Goal: Task Accomplishment & Management: Use online tool/utility

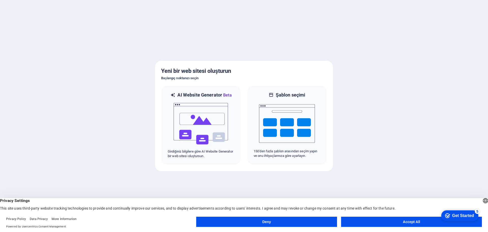
click at [423, 221] on button "Accept All" at bounding box center [411, 222] width 141 height 10
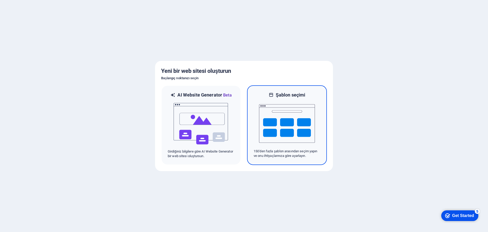
click at [296, 132] on img at bounding box center [287, 123] width 56 height 51
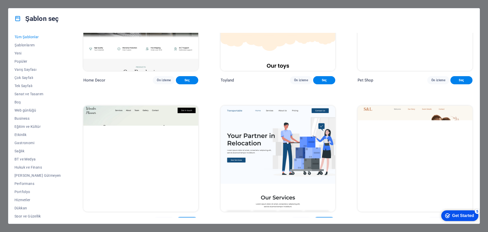
scroll to position [356, 0]
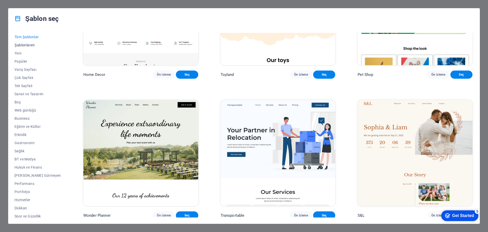
click at [26, 46] on span "Şablonlarım" at bounding box center [38, 45] width 47 height 4
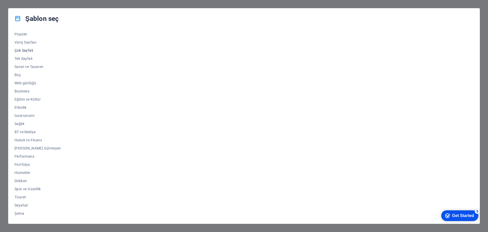
scroll to position [0, 0]
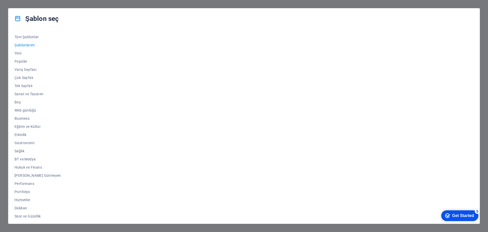
click at [19, 4] on div "Şablon seç Tüm Şablonlar Şablonlarım Yeni Popüler Varış Sayfası Çok Sayfalı Tek…" at bounding box center [244, 116] width 488 height 232
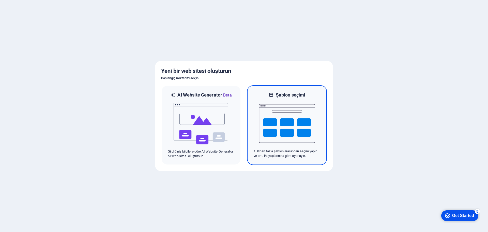
click at [299, 117] on img at bounding box center [287, 123] width 56 height 51
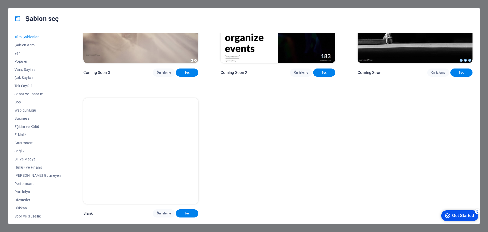
scroll to position [8242, 0]
click at [299, 77] on button "Ön izleme" at bounding box center [301, 72] width 22 height 8
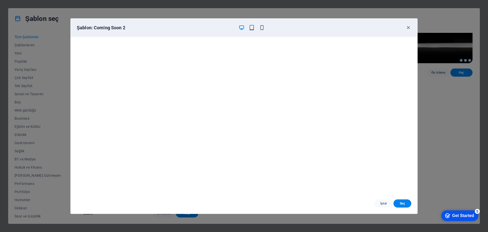
scroll to position [1, 0]
click at [410, 28] on icon "button" at bounding box center [409, 28] width 6 height 6
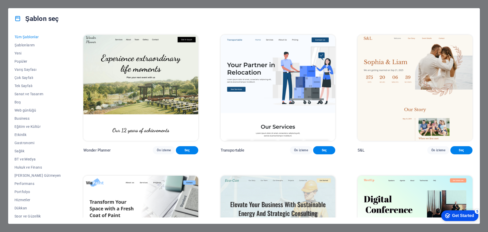
scroll to position [0, 0]
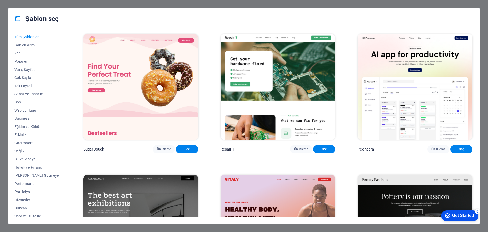
click at [6, 7] on div "Şablon seç Tüm Şablonlar Şablonlarım Yeni Popüler Varış Sayfası Çok Sayfalı Tek…" at bounding box center [244, 116] width 488 height 232
click at [467, 6] on div "Şablon seç Tüm Şablonlar Şablonlarım Yeni Popüler Varış Sayfası Çok Sayfalı Tek…" at bounding box center [244, 116] width 488 height 232
click at [479, 11] on div "Şablon seç" at bounding box center [244, 18] width 472 height 20
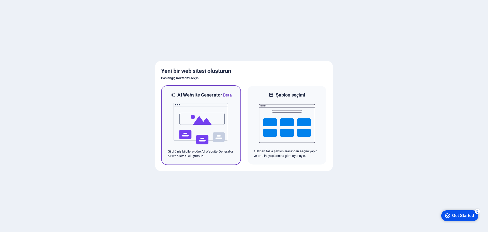
click at [210, 121] on img at bounding box center [201, 123] width 56 height 51
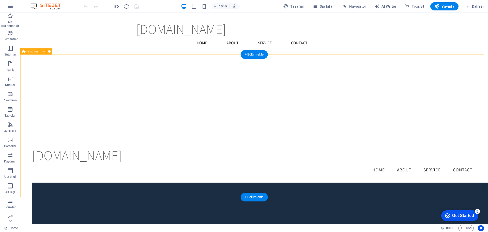
scroll to position [887, 0]
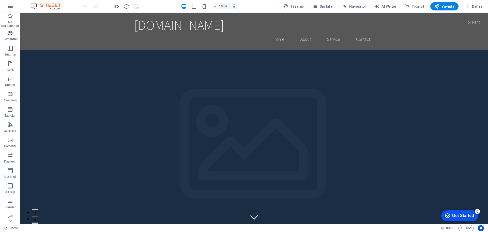
click at [10, 37] on span "Elementler" at bounding box center [10, 36] width 20 height 12
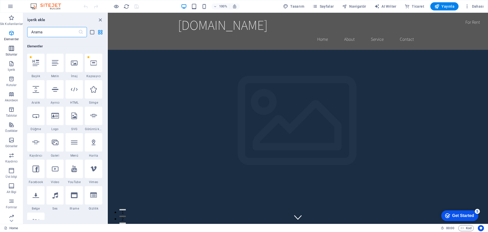
scroll to position [54, 0]
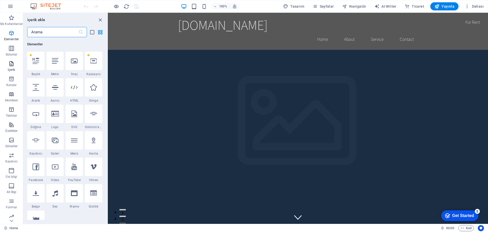
click at [10, 69] on p "İçerik" at bounding box center [11, 70] width 7 height 4
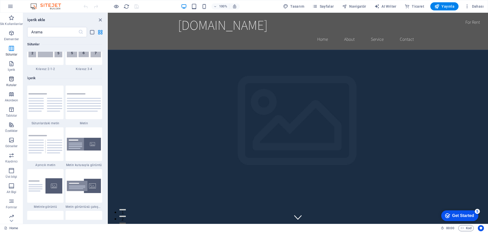
scroll to position [890, 0]
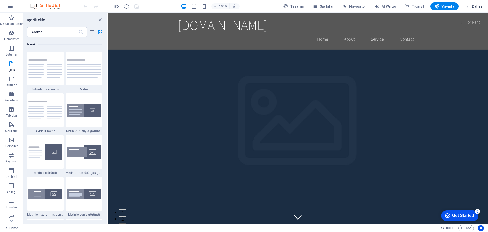
click at [474, 6] on span "Dahası" at bounding box center [474, 6] width 19 height 5
